Goal: Task Accomplishment & Management: Manage account settings

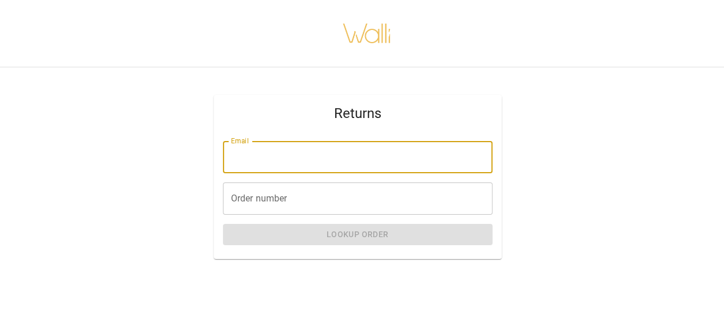
drag, startPoint x: 0, startPoint y: 0, endPoint x: 434, endPoint y: 170, distance: 465.8
click at [434, 170] on input "Email" at bounding box center [358, 157] width 270 height 32
type input "**********"
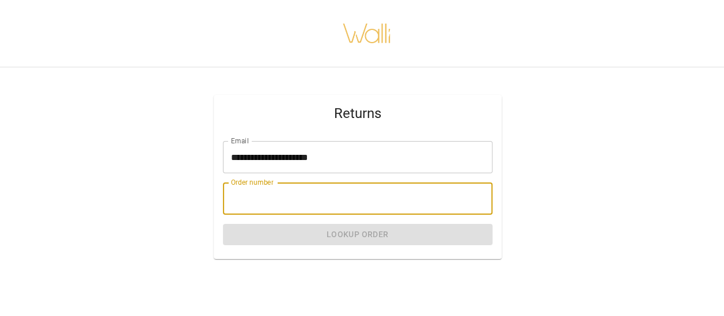
click at [425, 196] on input "Order number" at bounding box center [358, 199] width 270 height 32
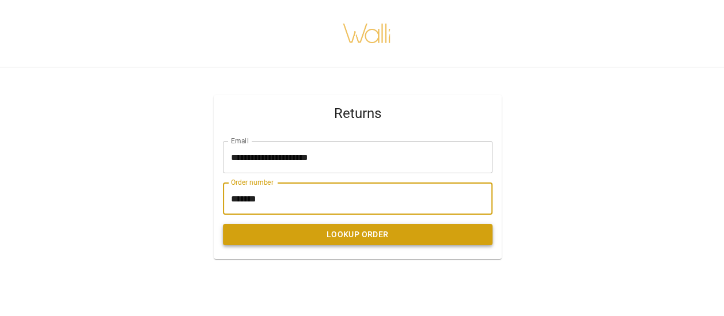
type input "*******"
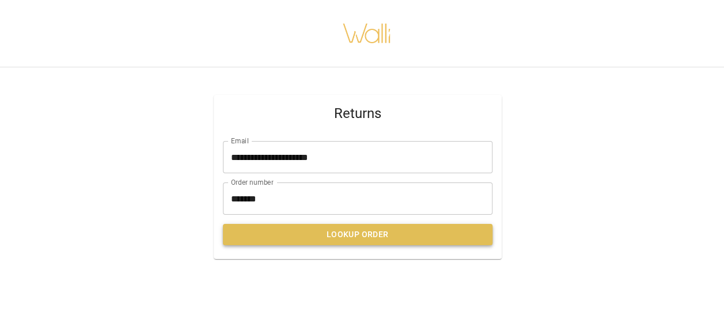
click at [408, 236] on button "Lookup Order" at bounding box center [358, 234] width 270 height 21
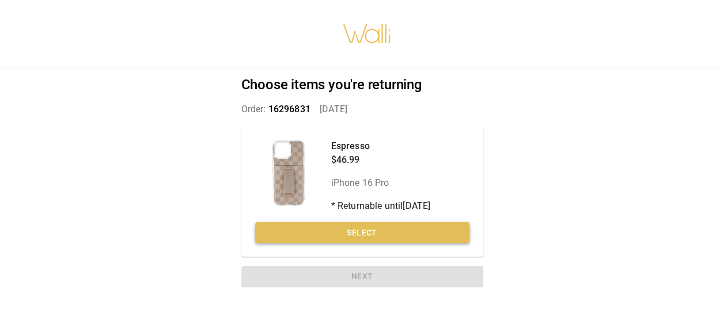
click at [414, 232] on button "Select" at bounding box center [362, 232] width 214 height 21
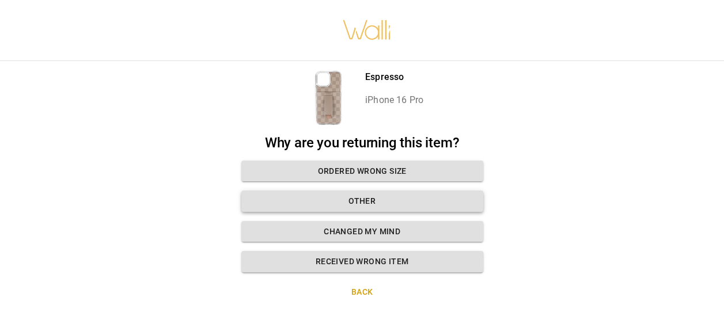
click at [427, 210] on button "Other" at bounding box center [362, 201] width 242 height 21
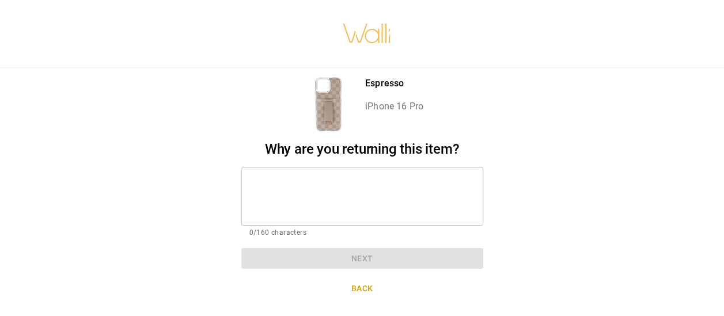
click at [406, 191] on textarea at bounding box center [362, 196] width 226 height 40
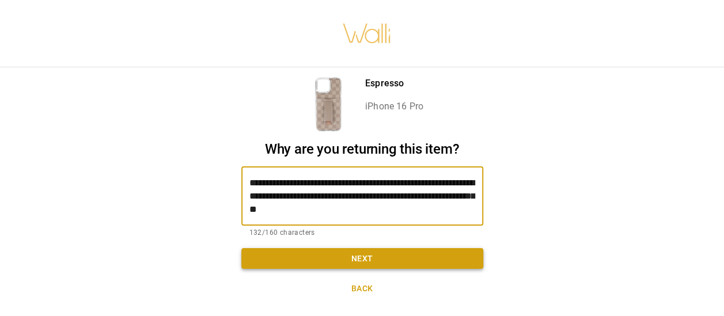
type textarea "**********"
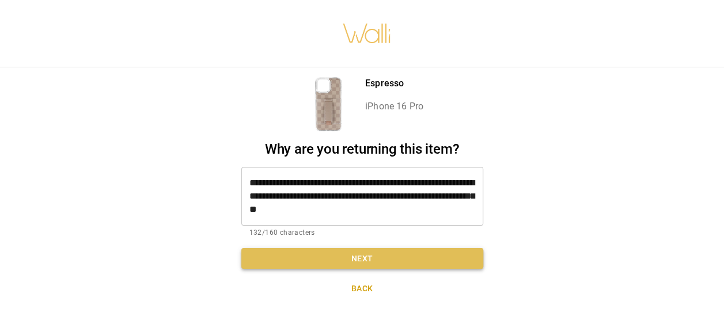
click at [373, 260] on button "Next" at bounding box center [362, 258] width 242 height 21
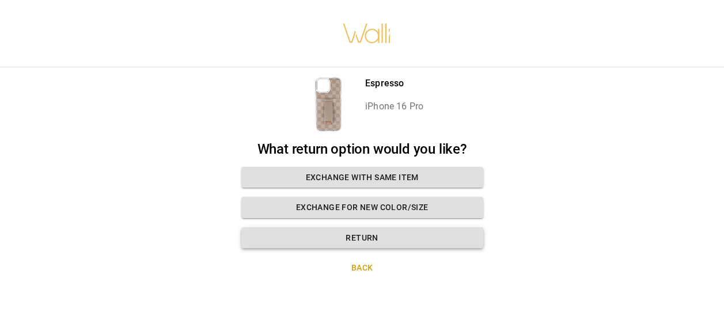
click at [388, 239] on button "Return" at bounding box center [362, 238] width 242 height 21
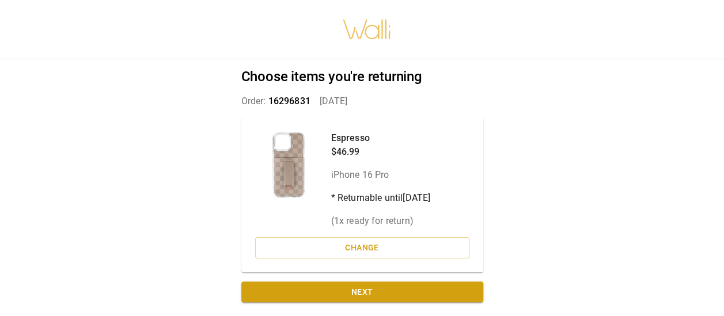
scroll to position [9, 0]
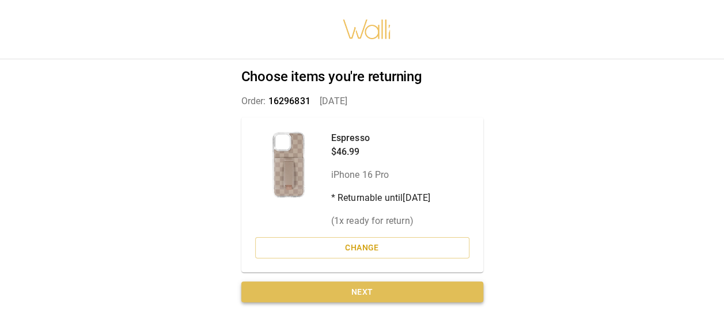
click at [408, 286] on button "Next" at bounding box center [362, 292] width 242 height 21
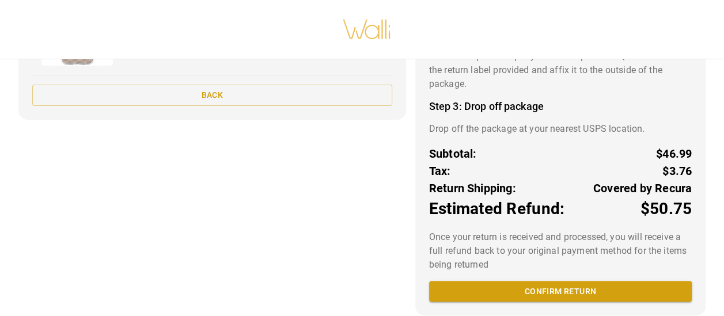
scroll to position [195, 0]
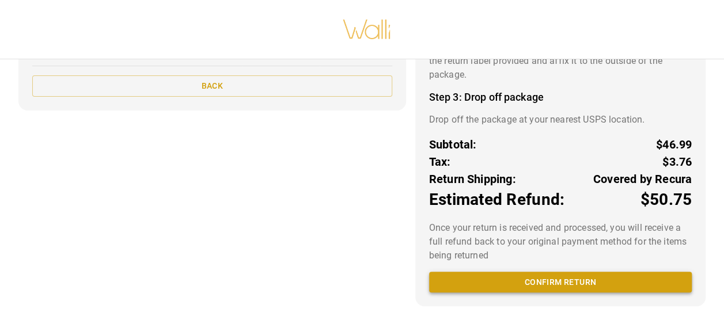
click at [573, 274] on button "Confirm return" at bounding box center [560, 282] width 263 height 21
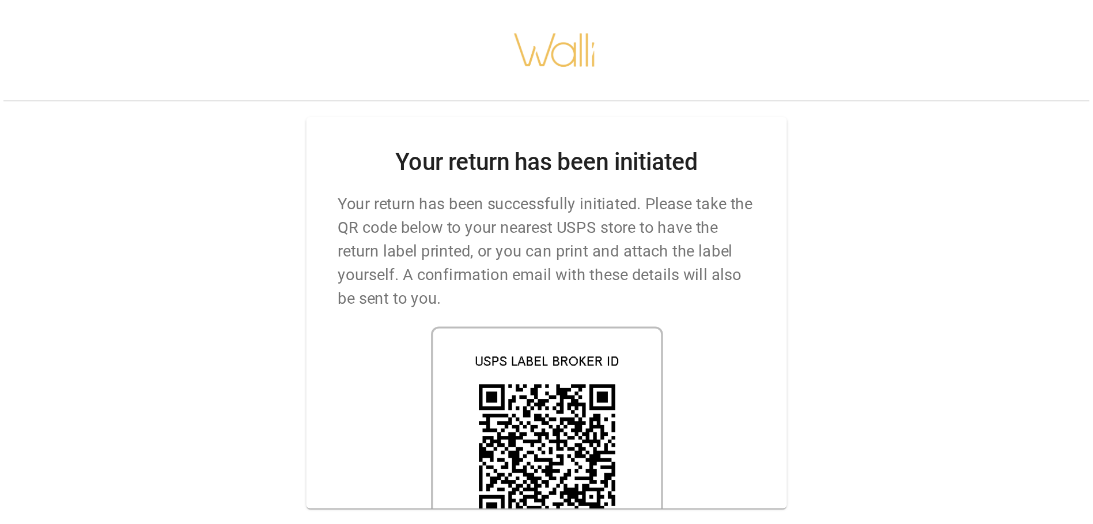
scroll to position [9, 0]
